Goal: Transaction & Acquisition: Obtain resource

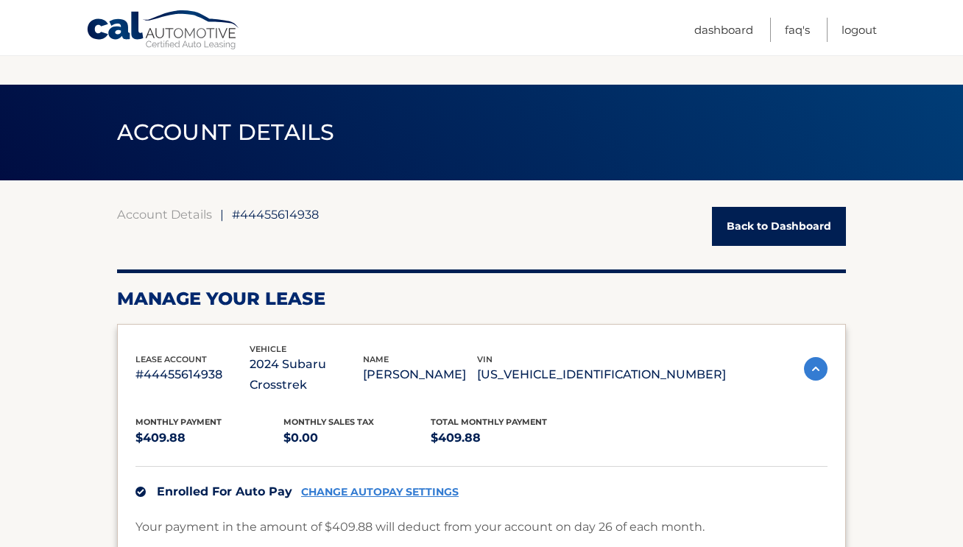
scroll to position [200, 0]
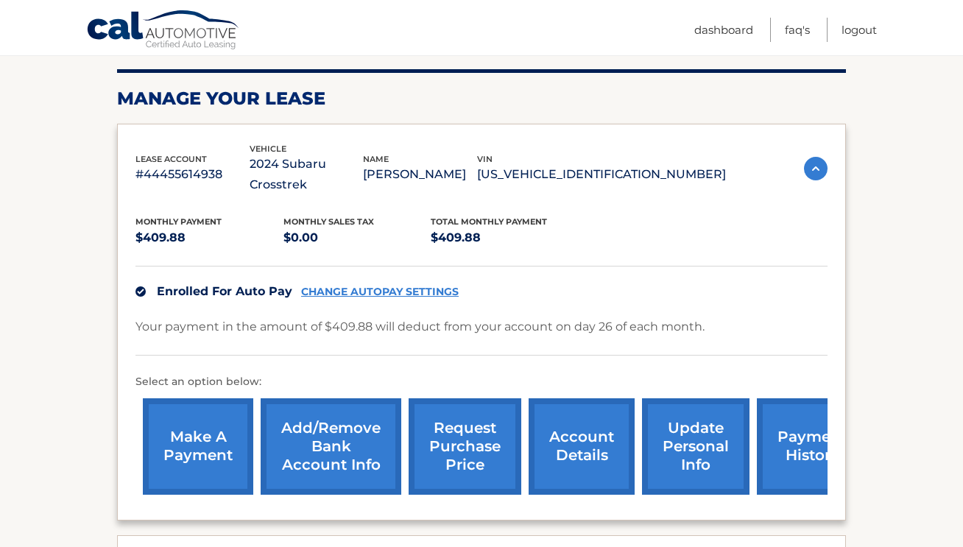
click at [456, 412] on link "request purchase price" at bounding box center [465, 446] width 113 height 96
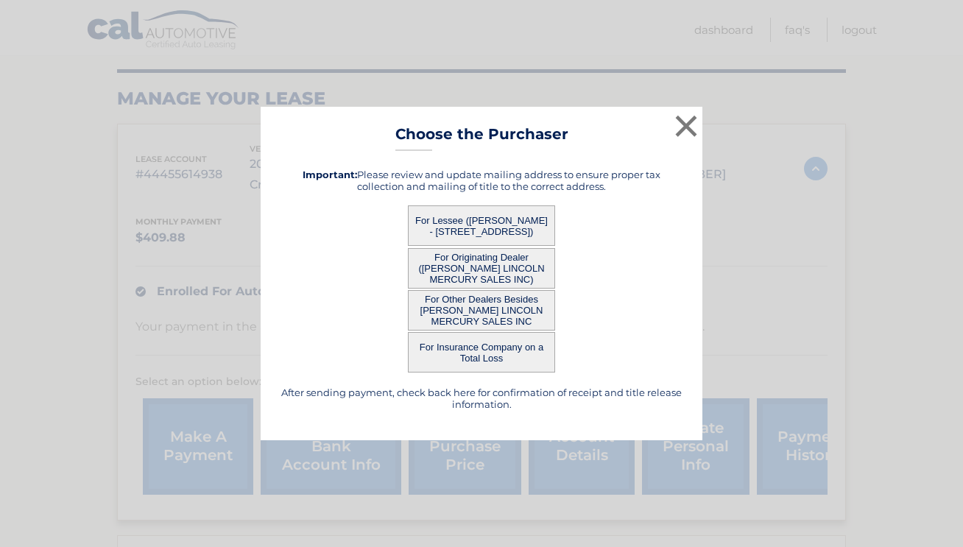
click at [467, 267] on button "For Originating Dealer (HASSETT LINCOLN MERCURY SALES INC)" at bounding box center [481, 268] width 147 height 40
click at [468, 267] on button "For Originating Dealer (HASSETT LINCOLN MERCURY SALES INC)" at bounding box center [481, 268] width 147 height 40
click at [526, 284] on button "For Originating Dealer (HASSETT LINCOLN MERCURY SALES INC)" at bounding box center [481, 268] width 147 height 40
click at [523, 320] on button "For Other Dealers Besides HASSETT LINCOLN MERCURY SALES INC" at bounding box center [481, 310] width 147 height 40
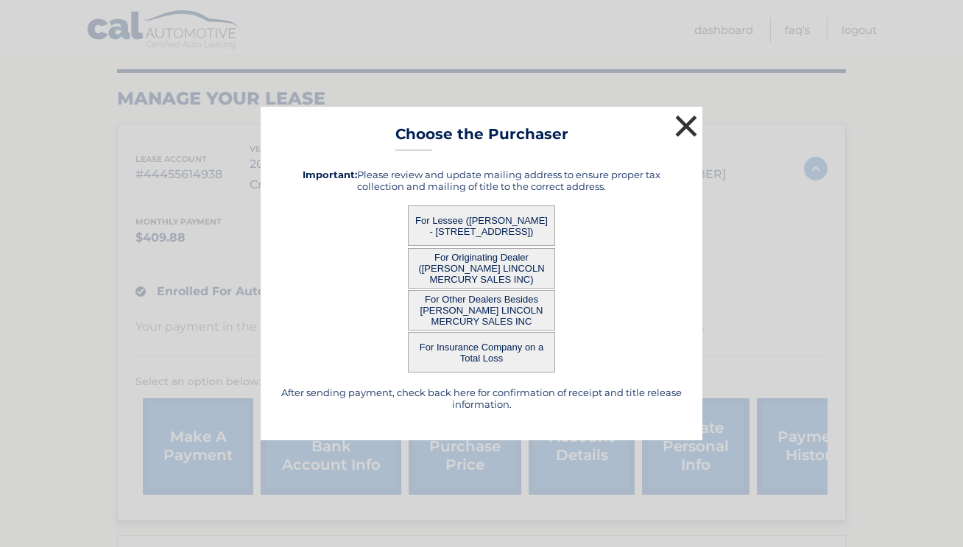
click at [682, 120] on button "×" at bounding box center [685, 125] width 29 height 29
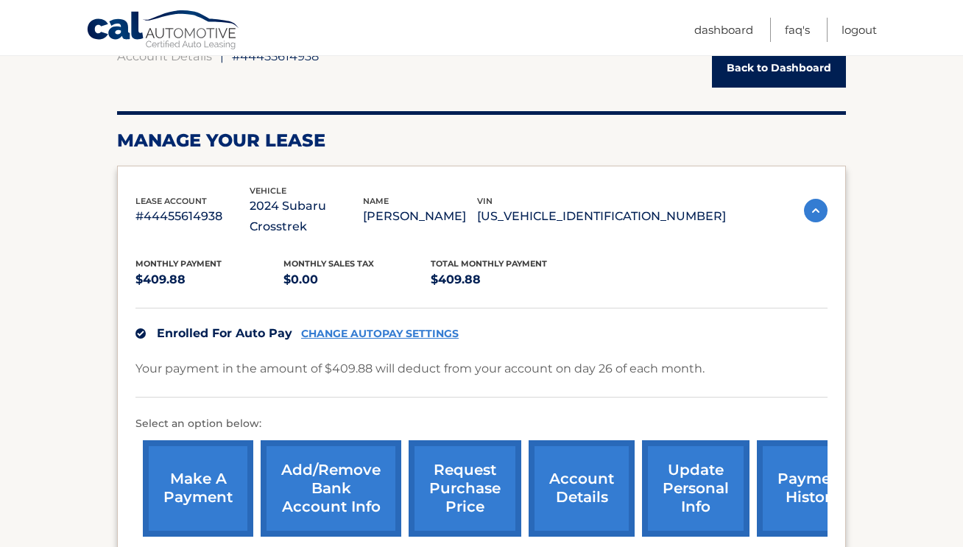
scroll to position [158, 0]
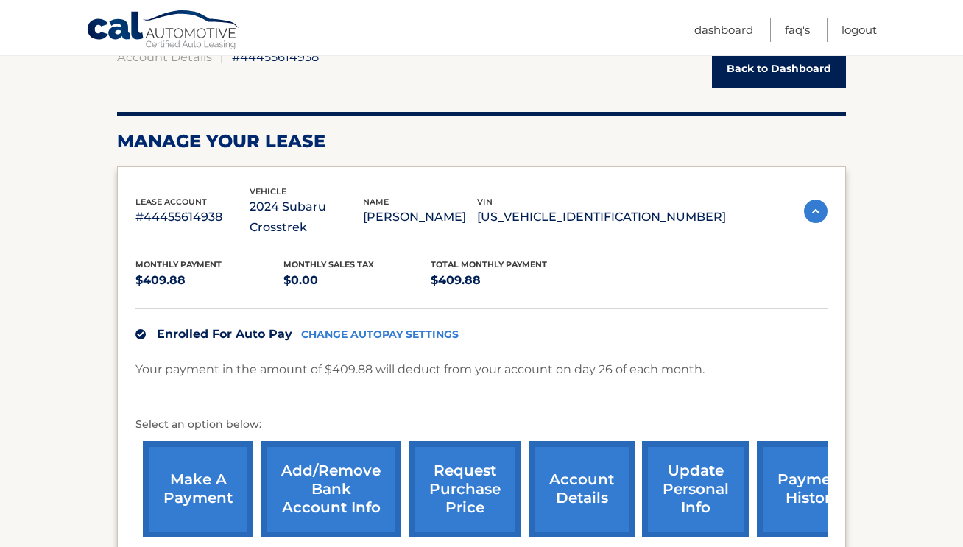
click at [481, 463] on link "request purchase price" at bounding box center [465, 489] width 113 height 96
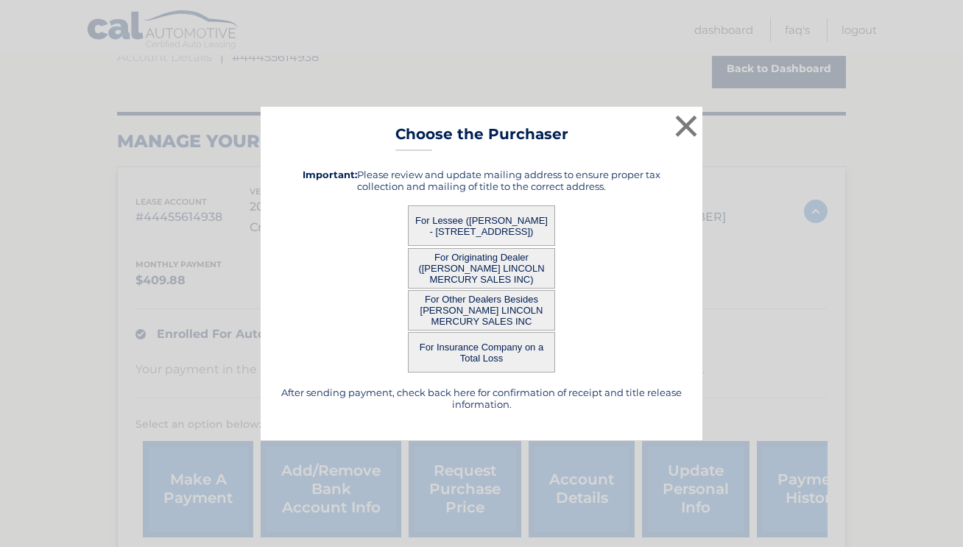
click at [477, 269] on button "For Originating Dealer (HASSETT LINCOLN MERCURY SALES INC)" at bounding box center [481, 268] width 147 height 40
click at [687, 136] on button "×" at bounding box center [685, 125] width 29 height 29
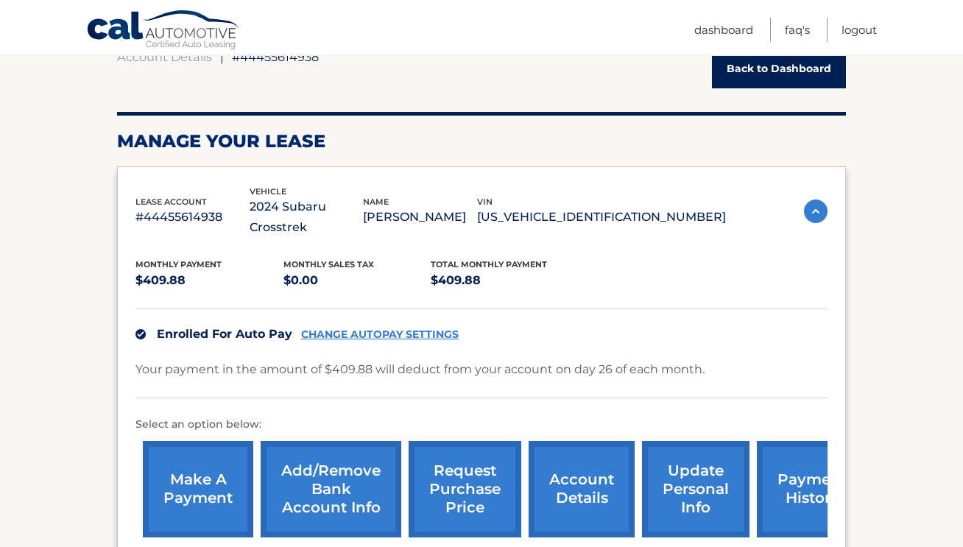
click at [481, 464] on link "request purchase price" at bounding box center [465, 489] width 113 height 96
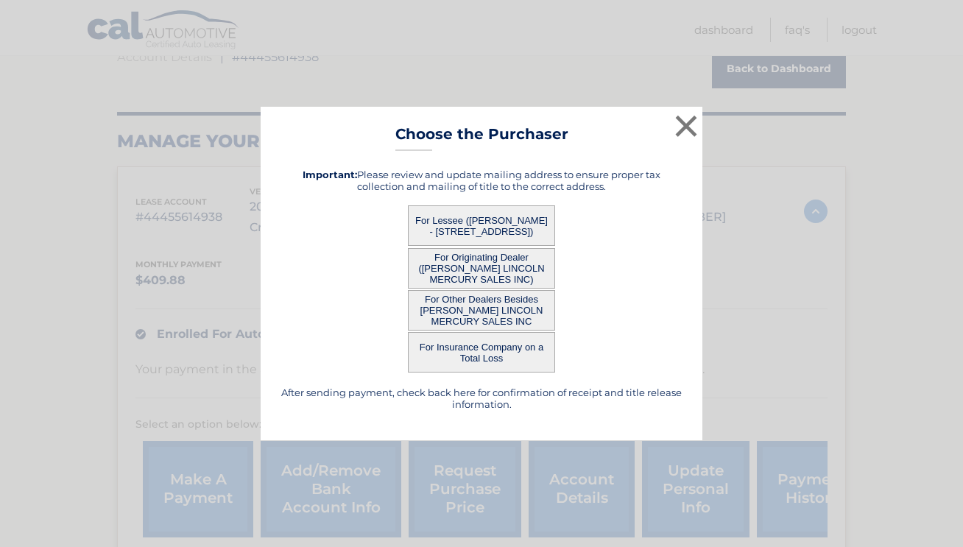
click at [493, 280] on button "For Originating Dealer (HASSETT LINCOLN MERCURY SALES INC)" at bounding box center [481, 268] width 147 height 40
click at [489, 314] on button "For Other Dealers Besides HASSETT LINCOLN MERCURY SALES INC" at bounding box center [481, 310] width 147 height 40
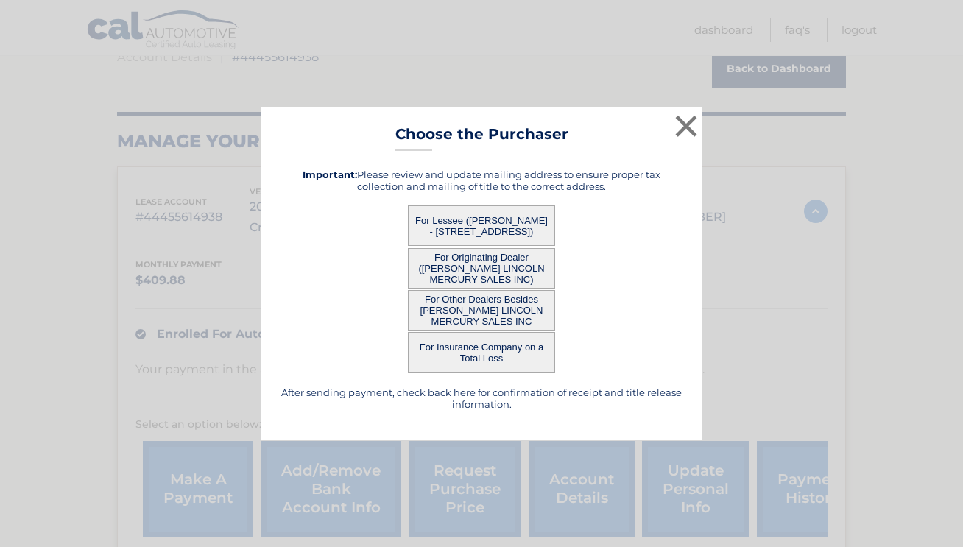
click at [489, 314] on button "For Other Dealers Besides HASSETT LINCOLN MERCURY SALES INC" at bounding box center [481, 310] width 147 height 40
click at [690, 125] on button "×" at bounding box center [685, 125] width 29 height 29
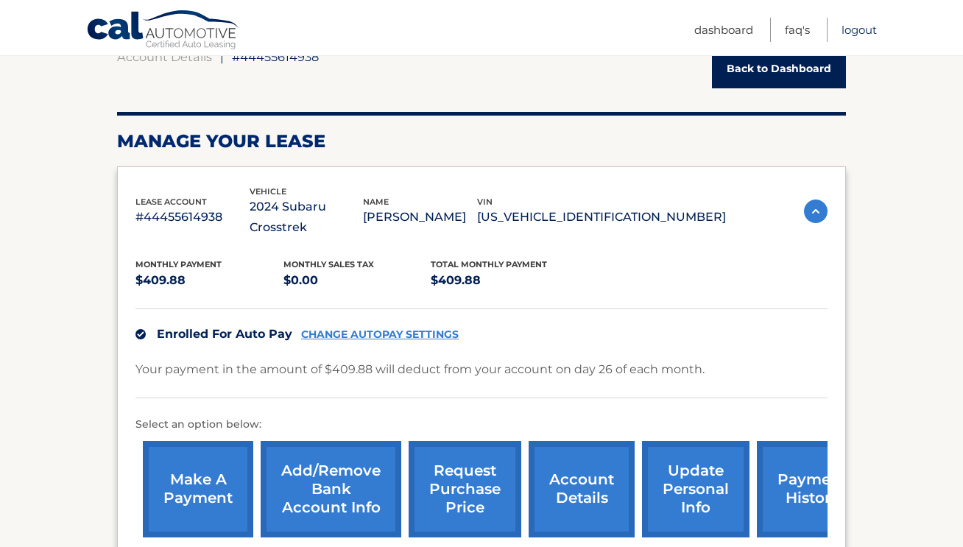
click at [855, 26] on link "Logout" at bounding box center [858, 30] width 35 height 24
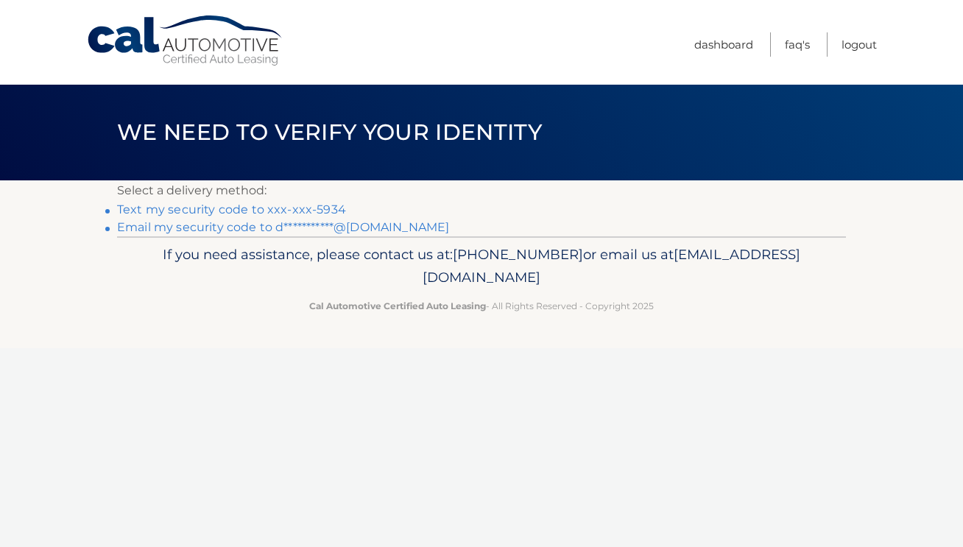
click at [297, 208] on link "Text my security code to xxx-xxx-5934" at bounding box center [231, 209] width 229 height 14
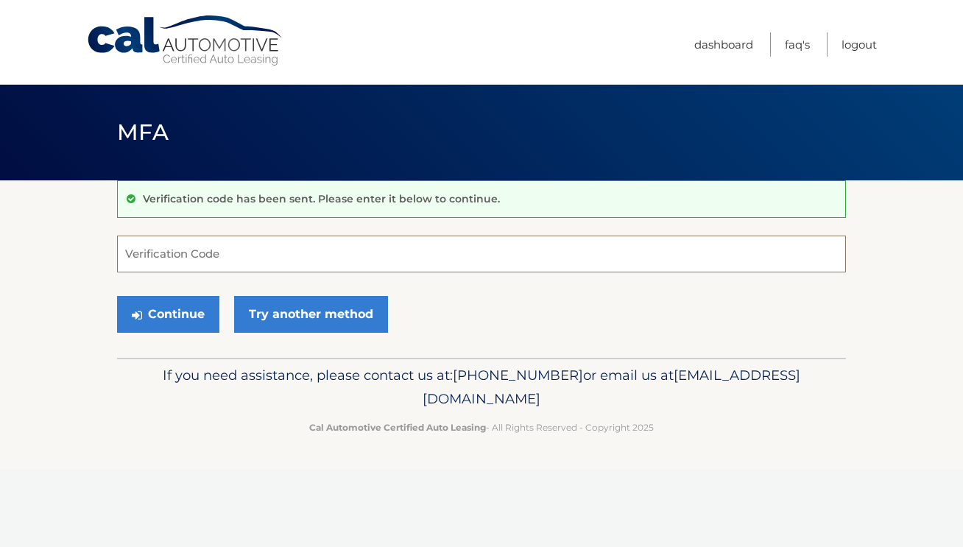
click at [241, 243] on input "Verification Code" at bounding box center [481, 254] width 729 height 37
paste input "621209"
type input "621209"
click at [186, 317] on button "Continue" at bounding box center [168, 314] width 102 height 37
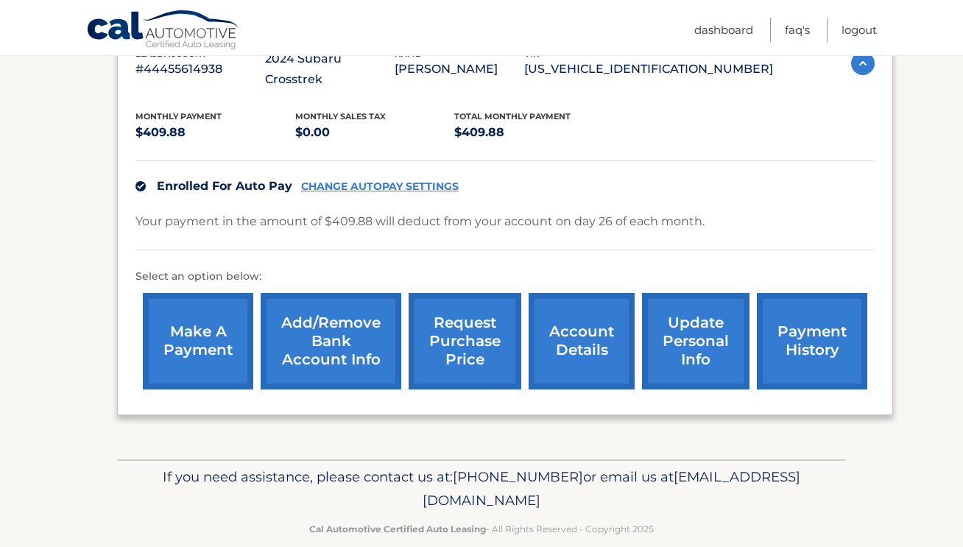
scroll to position [289, 0]
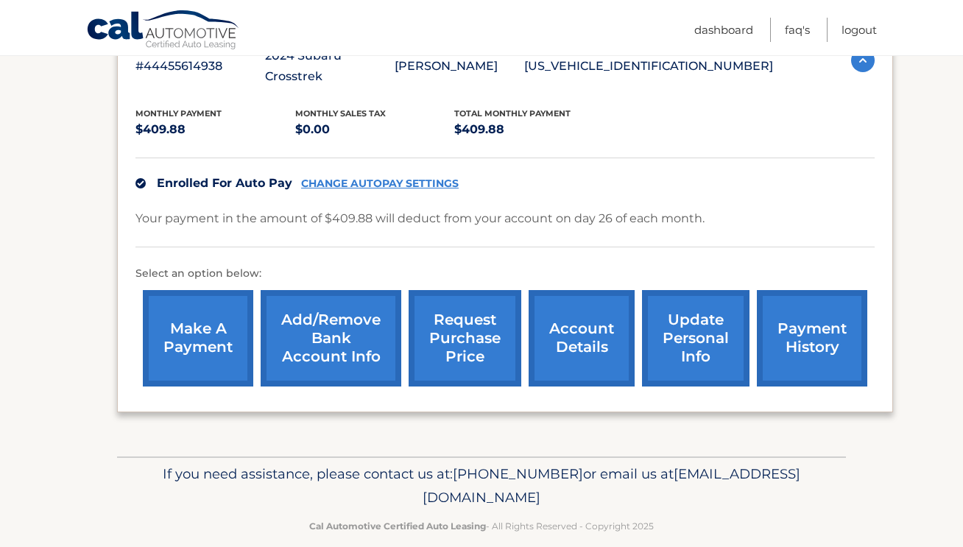
click at [486, 305] on link "request purchase price" at bounding box center [465, 338] width 113 height 96
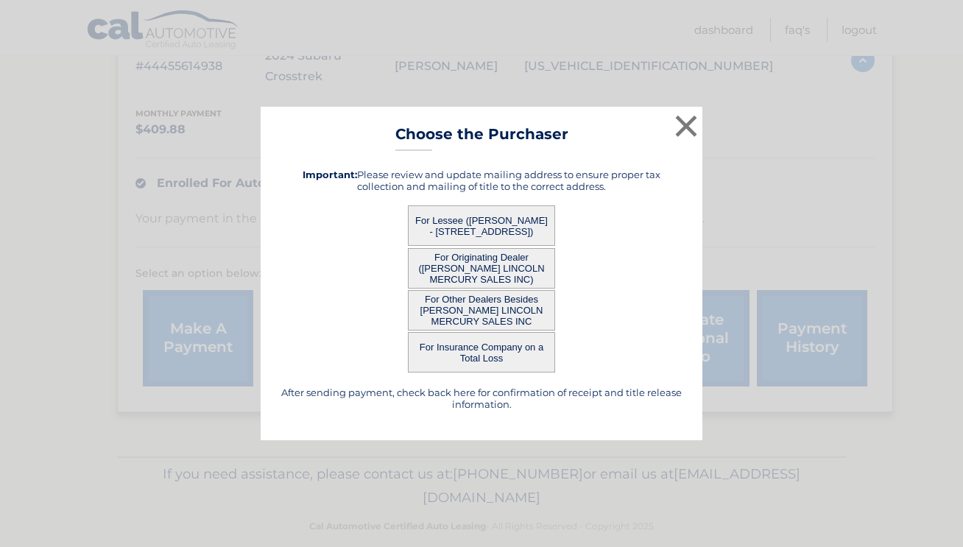
click at [484, 265] on button "For Originating Dealer ([PERSON_NAME] LINCOLN MERCURY SALES INC)" at bounding box center [481, 268] width 147 height 40
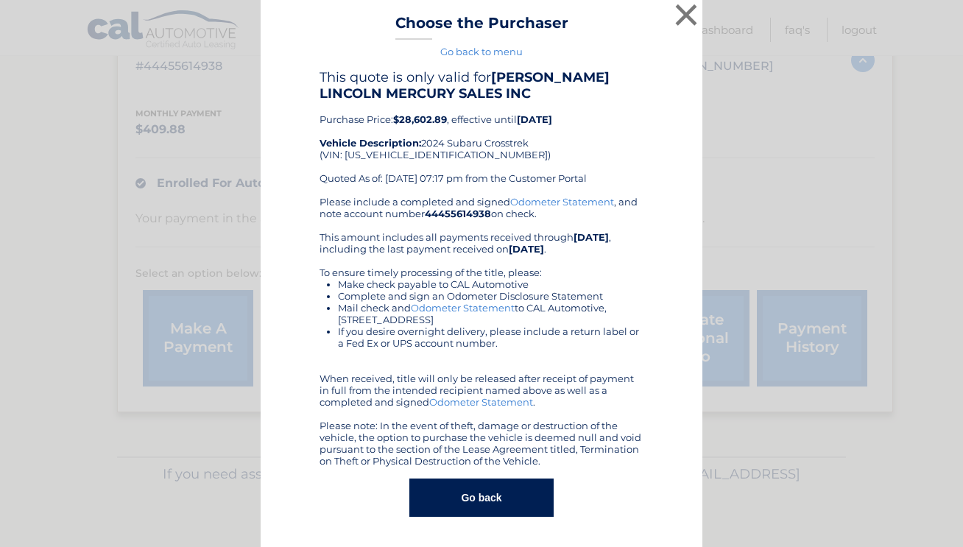
scroll to position [0, 0]
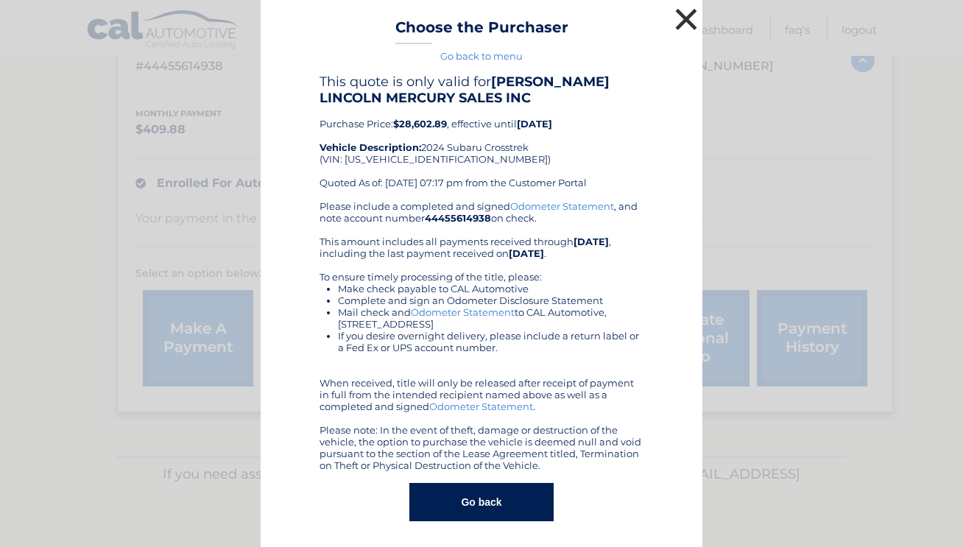
click at [686, 13] on button "×" at bounding box center [685, 18] width 29 height 29
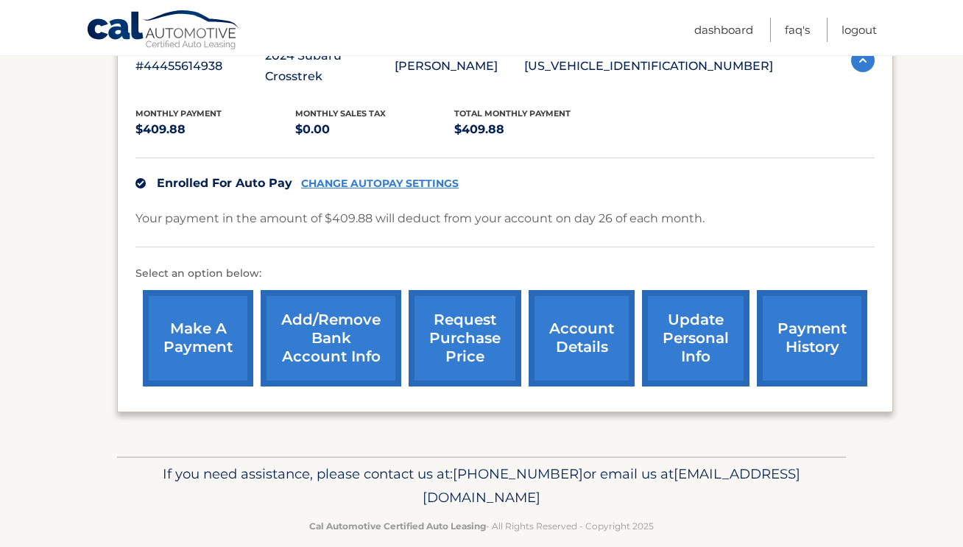
click at [455, 300] on link "request purchase price" at bounding box center [465, 338] width 113 height 96
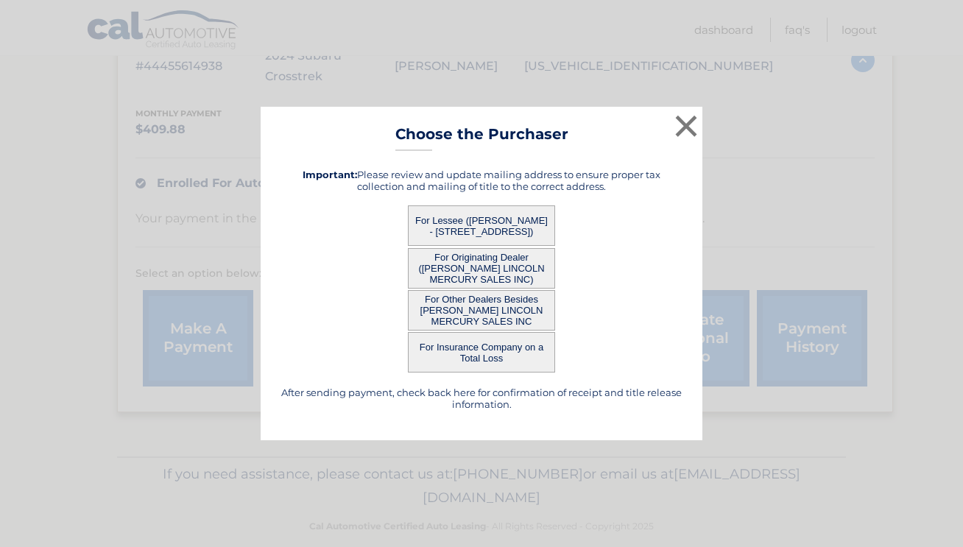
click at [475, 315] on button "For Other Dealers Besides HASSETT LINCOLN MERCURY SALES INC" at bounding box center [481, 310] width 147 height 40
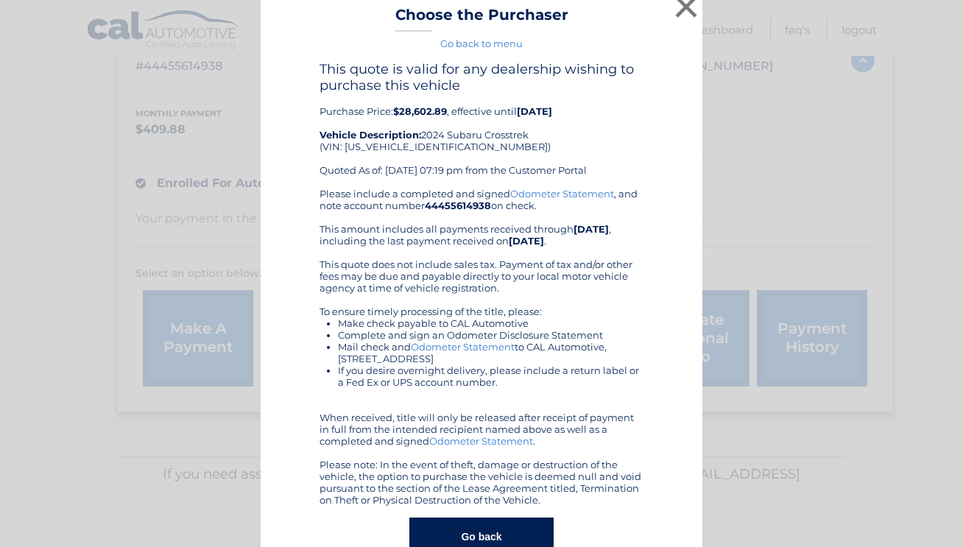
scroll to position [5, 0]
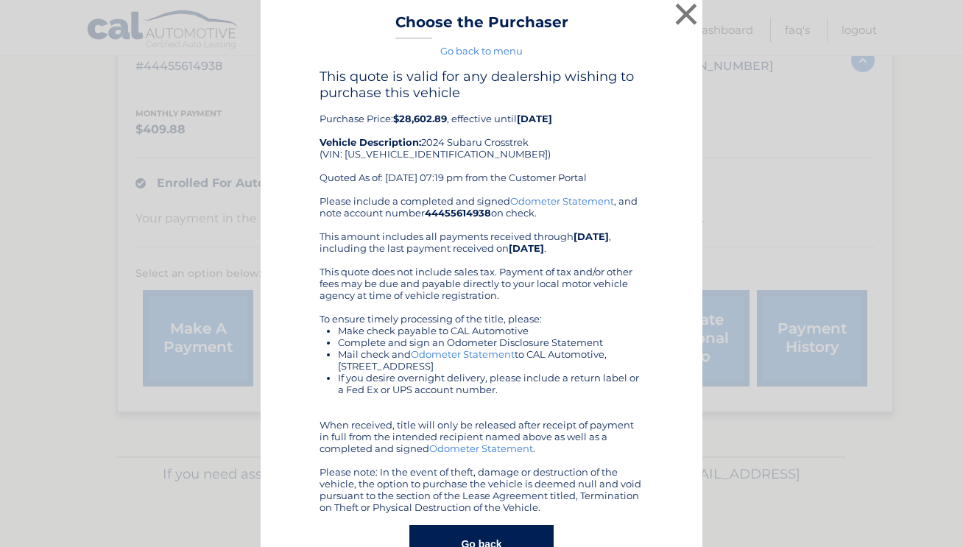
click at [470, 52] on link "Go back to menu" at bounding box center [481, 51] width 82 height 12
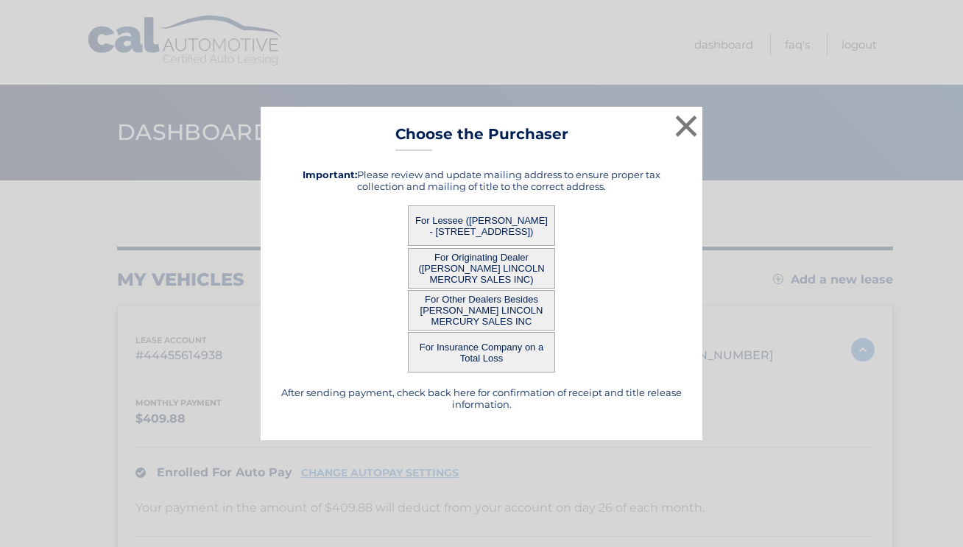
click at [479, 225] on button "For Lessee (DAVID RUTTURA - 100 BANKS AVE, APT 1246, ROCKVILLE CENTRE, NY 11570)" at bounding box center [481, 225] width 147 height 40
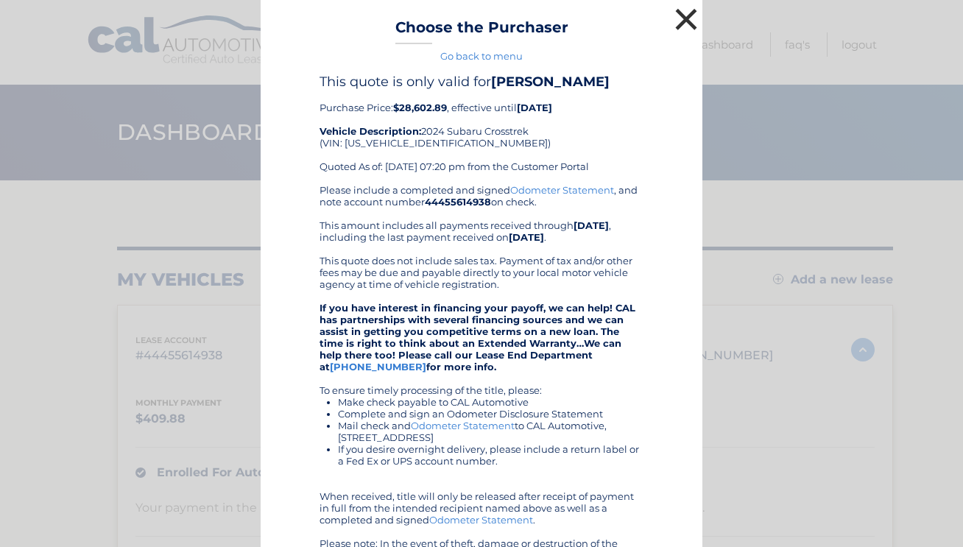
click at [674, 24] on button "×" at bounding box center [685, 18] width 29 height 29
